Goal: Book appointment/travel/reservation

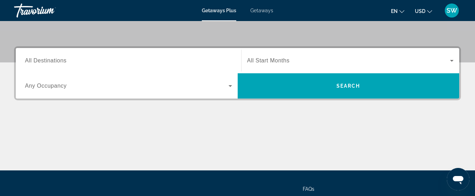
scroll to position [148, 0]
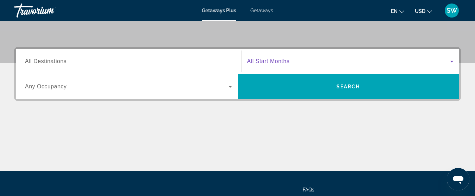
click at [451, 60] on icon "Search widget" at bounding box center [451, 61] width 8 height 8
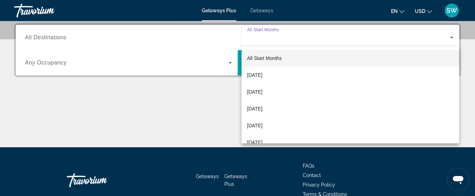
scroll to position [172, 0]
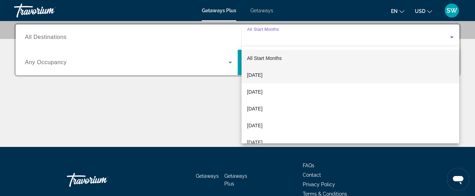
click at [263, 76] on span "[DATE]" at bounding box center [254, 75] width 15 height 8
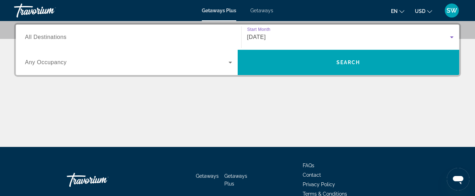
click at [231, 62] on icon "Search widget" at bounding box center [230, 62] width 8 height 8
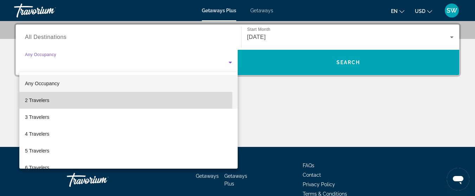
click at [47, 101] on span "2 Travelers" at bounding box center [37, 100] width 24 height 8
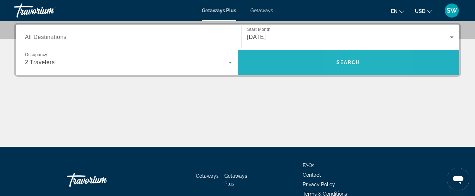
click at [347, 61] on span "Search" at bounding box center [348, 63] width 24 height 6
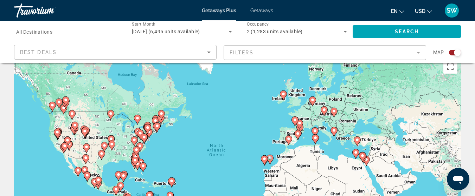
scroll to position [38, 0]
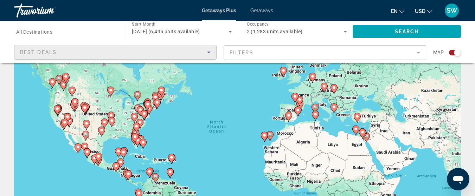
click at [208, 52] on icon "Sort by" at bounding box center [209, 53] width 4 height 2
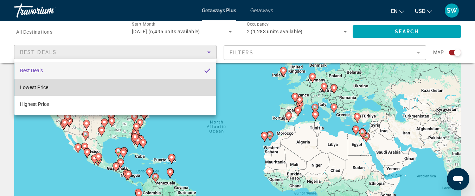
click at [205, 88] on mat-option "Lowest Price" at bounding box center [115, 87] width 202 height 17
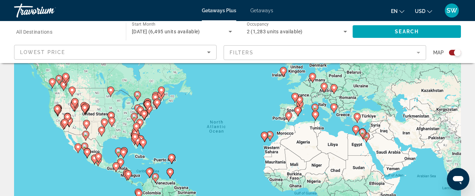
click at [417, 51] on mat-form-field "Filters" at bounding box center [325, 52] width 202 height 15
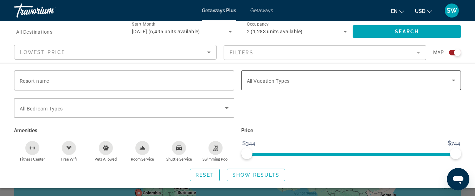
click at [456, 80] on icon "Search widget" at bounding box center [453, 80] width 8 height 8
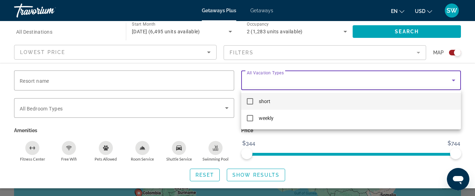
click at [456, 80] on div at bounding box center [237, 98] width 475 height 196
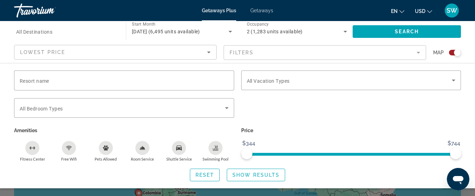
click at [418, 52] on mat-form-field "Filters" at bounding box center [325, 52] width 202 height 15
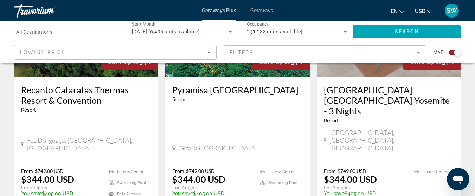
scroll to position [1140, 0]
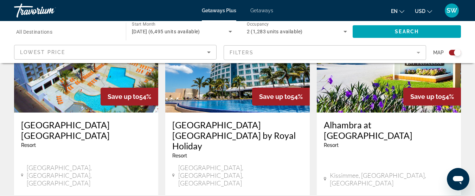
scroll to position [1138, 0]
